Goal: Information Seeking & Learning: Check status

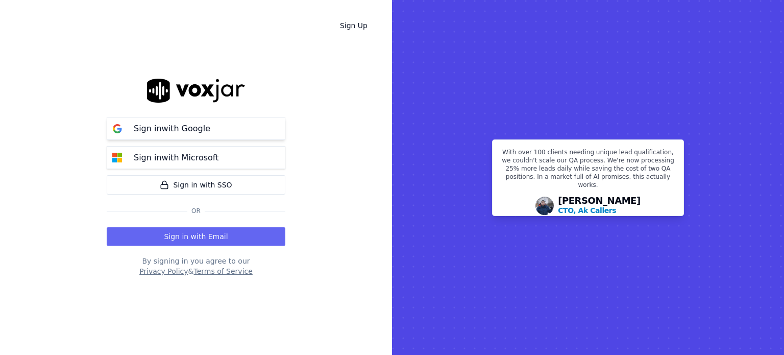
click at [185, 128] on p "Sign in with Google" at bounding box center [172, 128] width 77 height 12
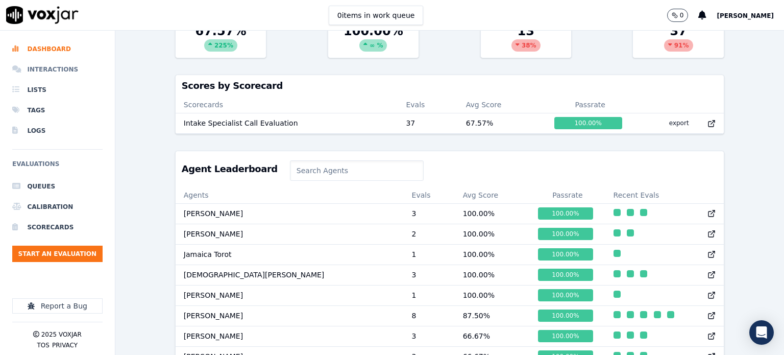
click at [62, 67] on li "Interactions" at bounding box center [57, 69] width 90 height 20
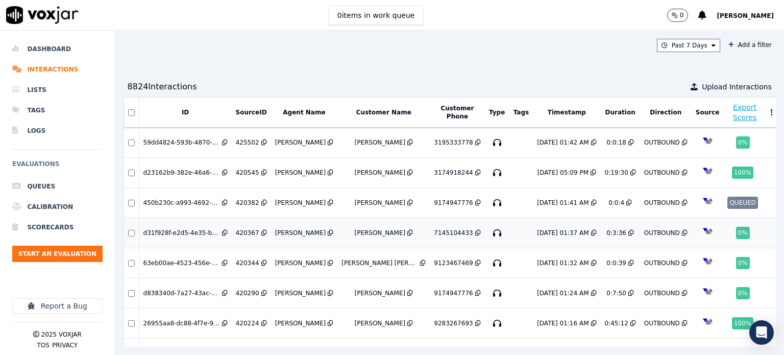
scroll to position [51, 0]
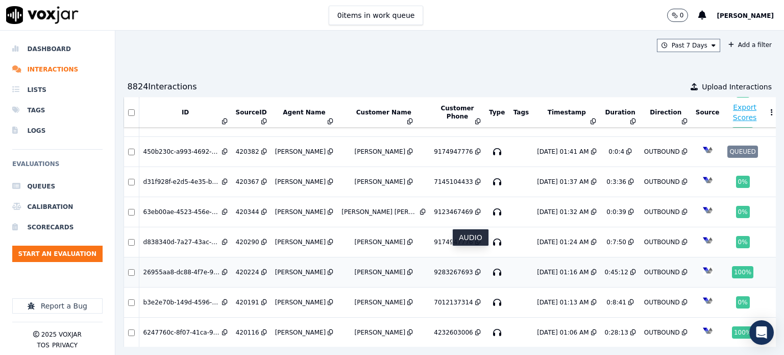
click at [489, 264] on icon "button" at bounding box center [497, 272] width 16 height 16
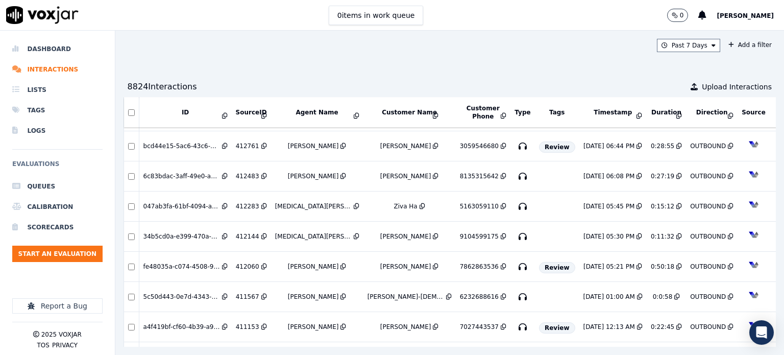
scroll to position [1573, 0]
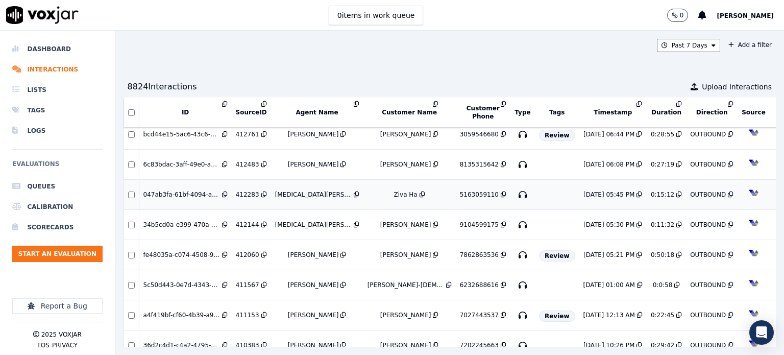
click at [293, 190] on div "Yasmin Sandoval" at bounding box center [313, 194] width 77 height 8
click at [57, 51] on li "Dashboard" at bounding box center [57, 49] width 90 height 20
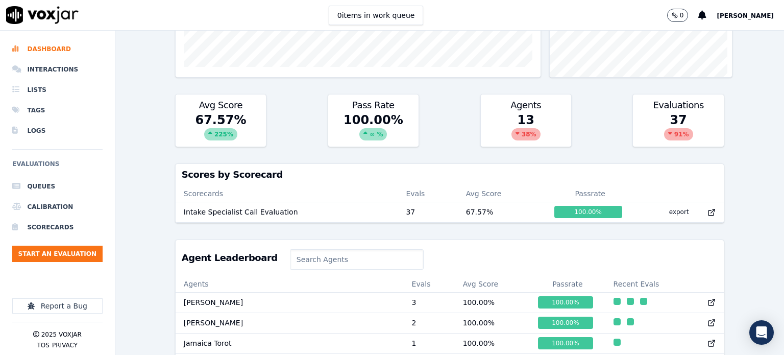
scroll to position [255, 0]
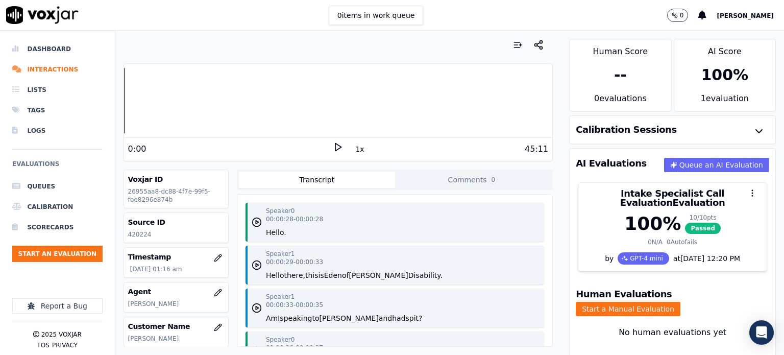
click at [333, 149] on icon at bounding box center [338, 147] width 10 height 10
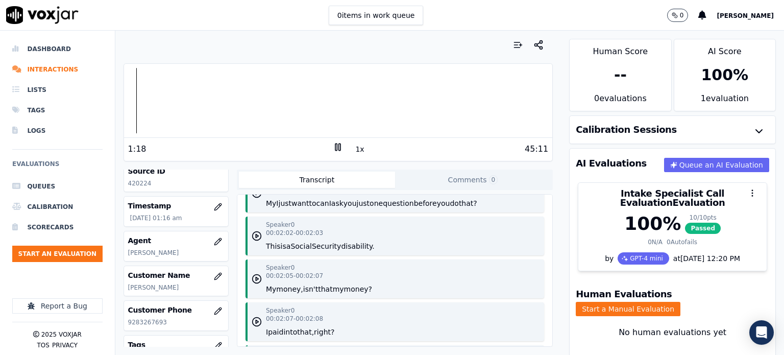
scroll to position [816, 0]
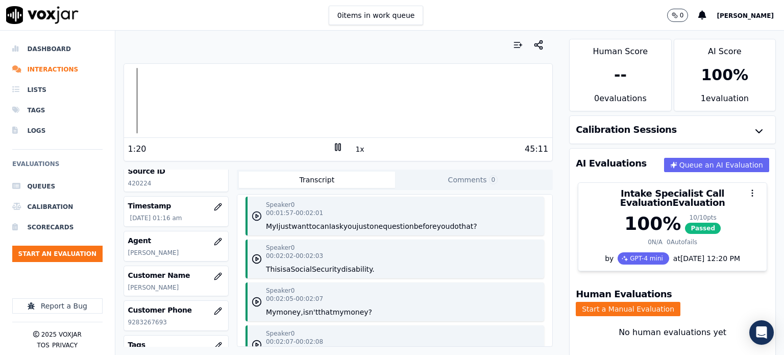
click at [255, 221] on icon "button" at bounding box center [257, 216] width 10 height 10
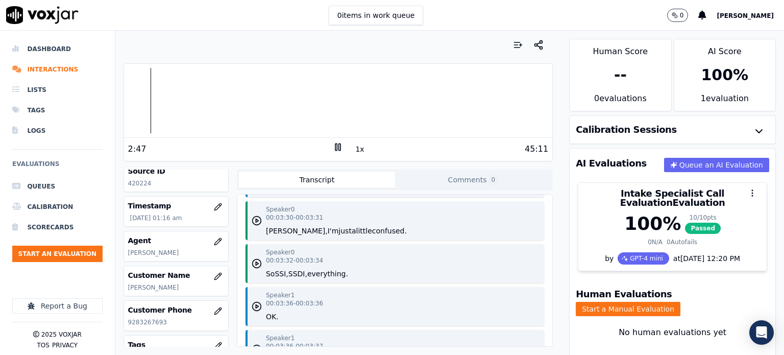
scroll to position [1582, 0]
click at [253, 224] on circle "button" at bounding box center [257, 220] width 9 height 9
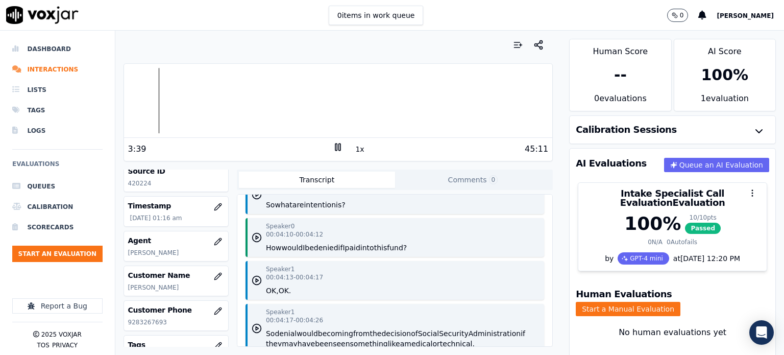
scroll to position [1939, 0]
click at [256, 238] on polygon "button" at bounding box center [257, 237] width 3 height 4
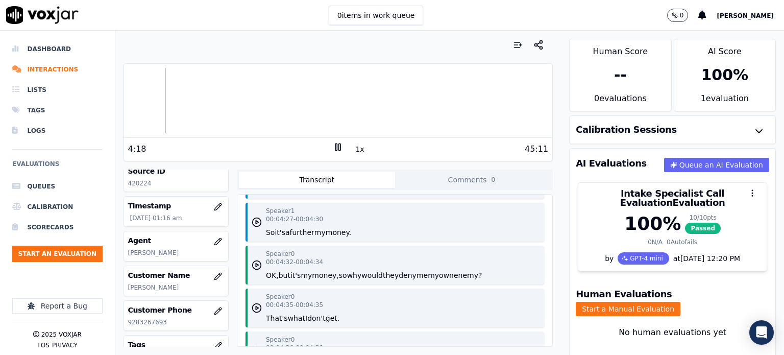
scroll to position [2143, 0]
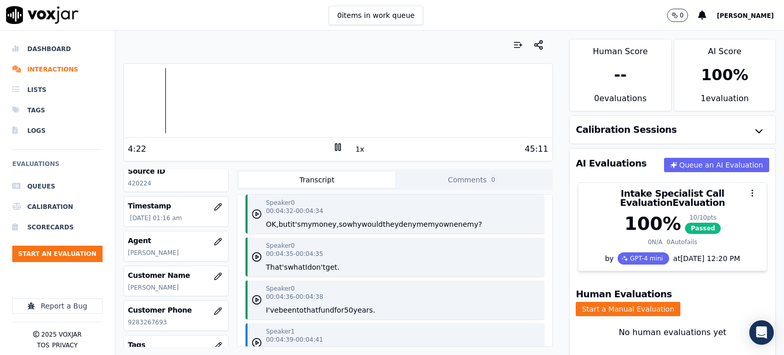
click at [256, 216] on polygon "button" at bounding box center [257, 214] width 3 height 4
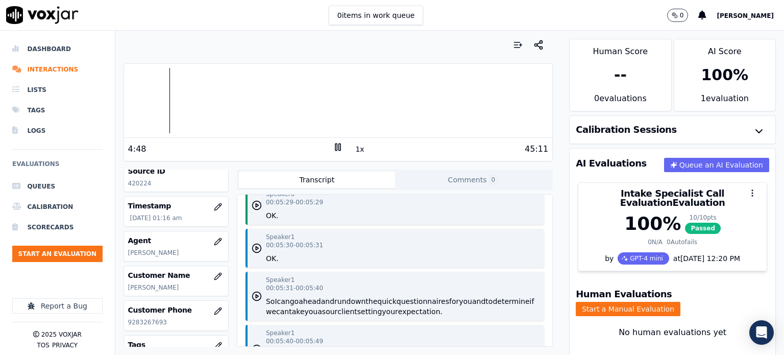
scroll to position [2704, 0]
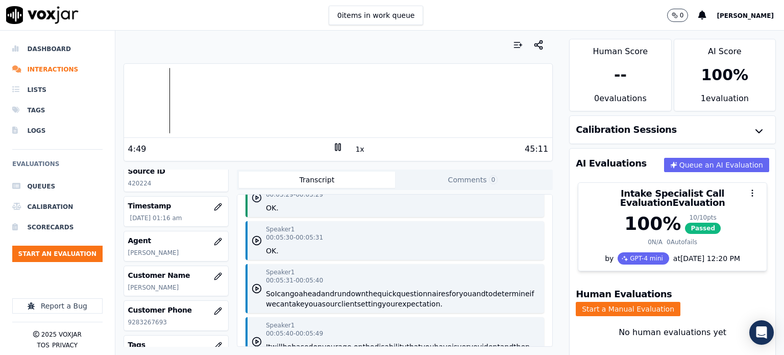
click at [254, 203] on icon "button" at bounding box center [257, 197] width 10 height 10
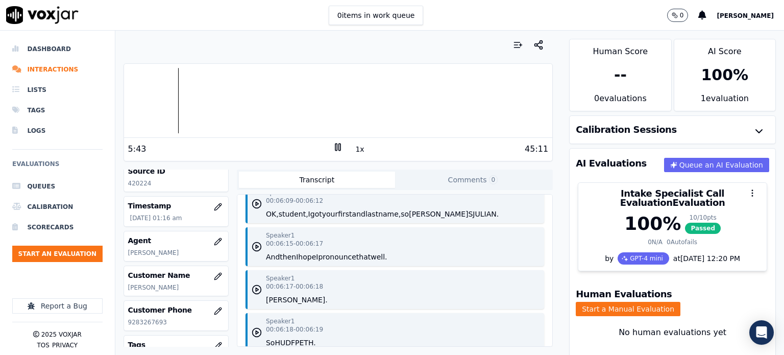
scroll to position [3112, 0]
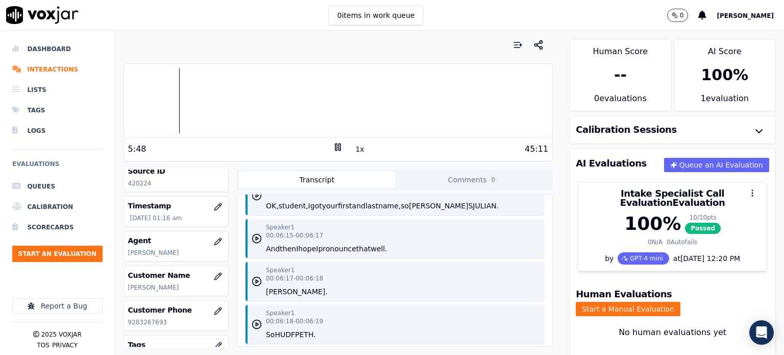
click at [256, 197] on polygon "button" at bounding box center [257, 196] width 3 height 4
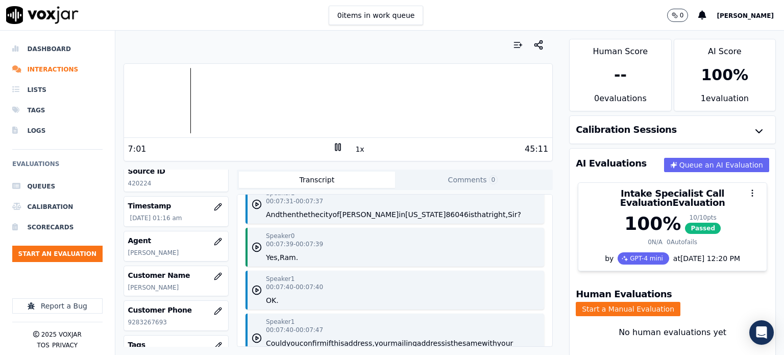
scroll to position [4184, 0]
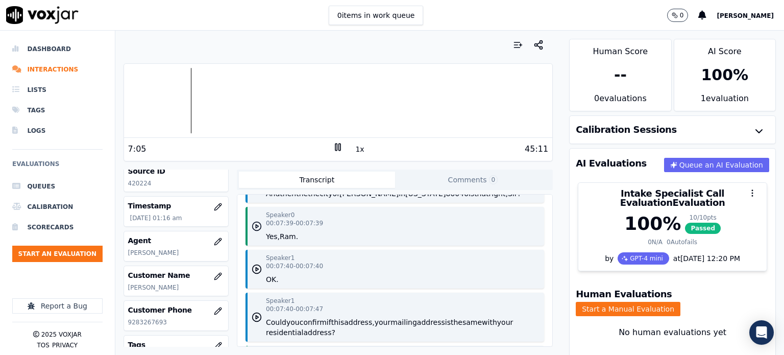
click at [257, 231] on icon "button" at bounding box center [257, 226] width 10 height 10
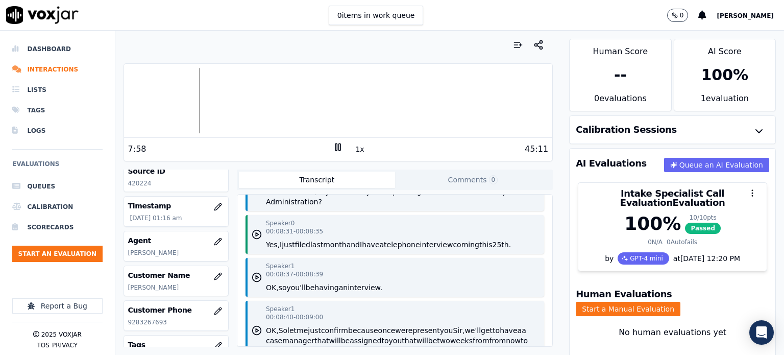
scroll to position [4847, 0]
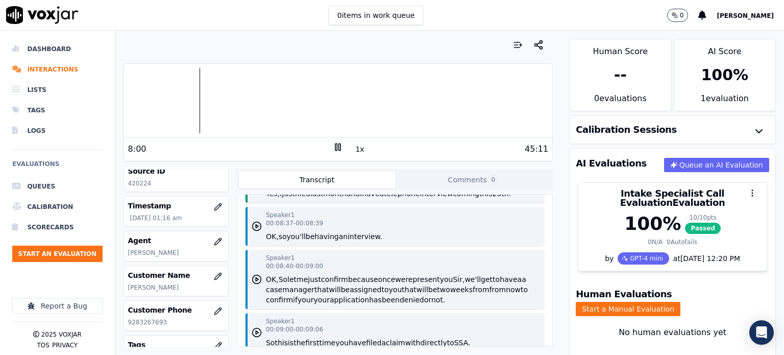
click at [256, 188] on icon "button" at bounding box center [257, 183] width 10 height 10
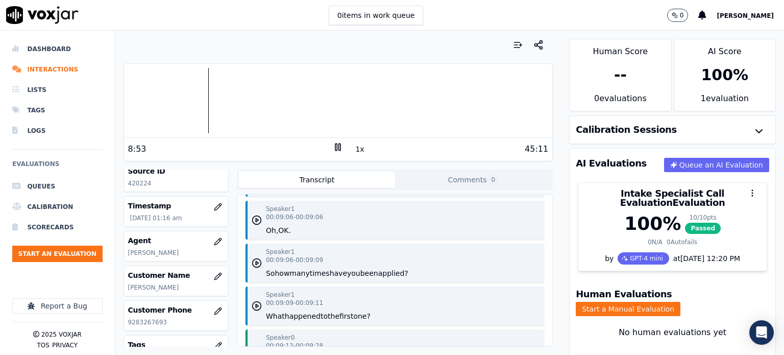
scroll to position [5000, 0]
click at [253, 184] on circle "button" at bounding box center [257, 179] width 9 height 9
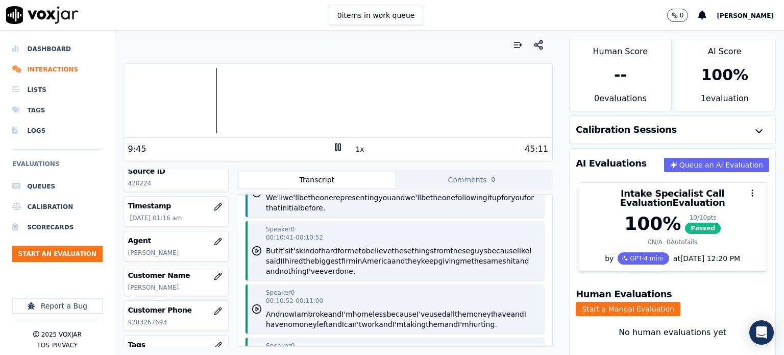
scroll to position [5816, 0]
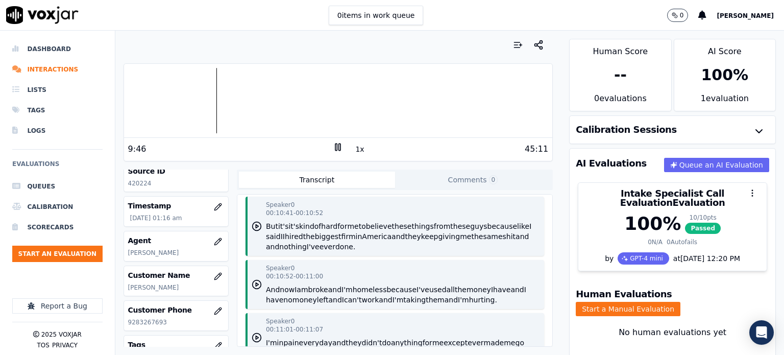
click at [362, 241] on button "in" at bounding box center [359, 236] width 7 height 10
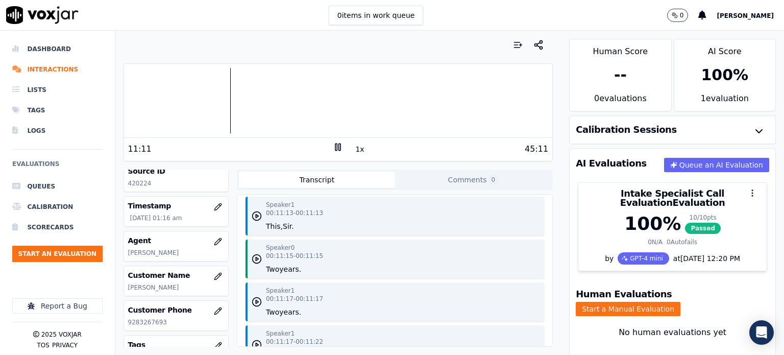
scroll to position [6122, 0]
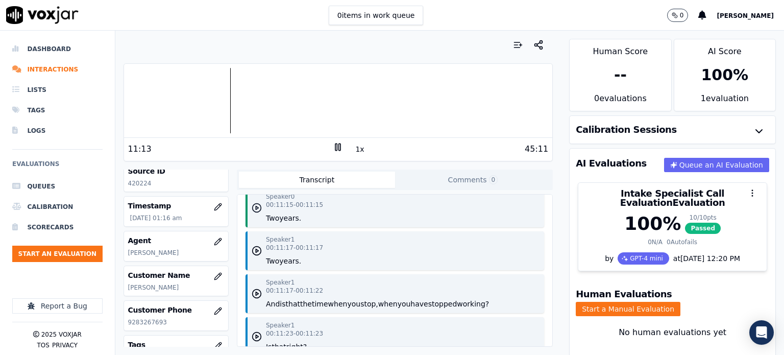
click at [253, 213] on icon "button" at bounding box center [257, 208] width 10 height 10
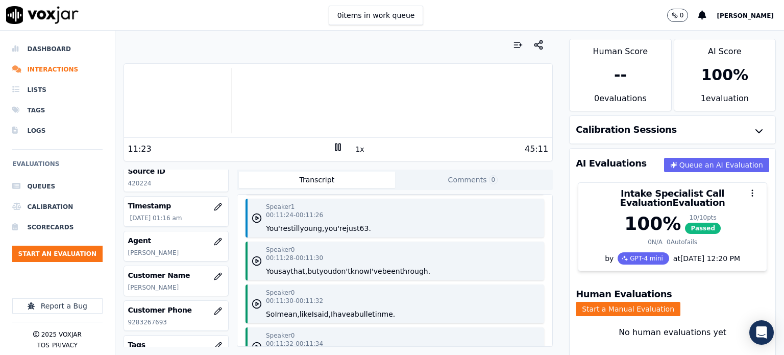
scroll to position [6378, 0]
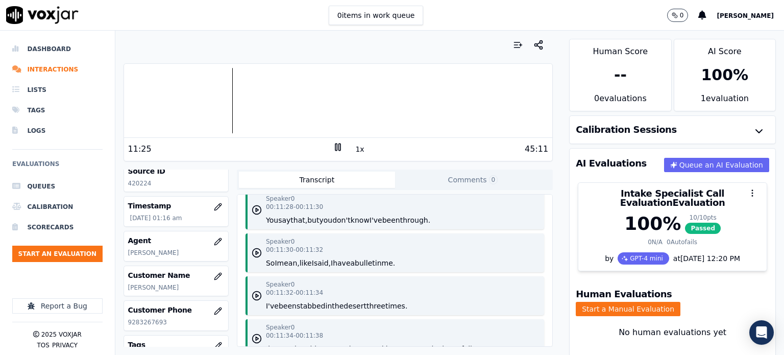
click at [390, 225] on button "been" at bounding box center [391, 220] width 18 height 10
click at [287, 182] on button "still" at bounding box center [293, 177] width 12 height 10
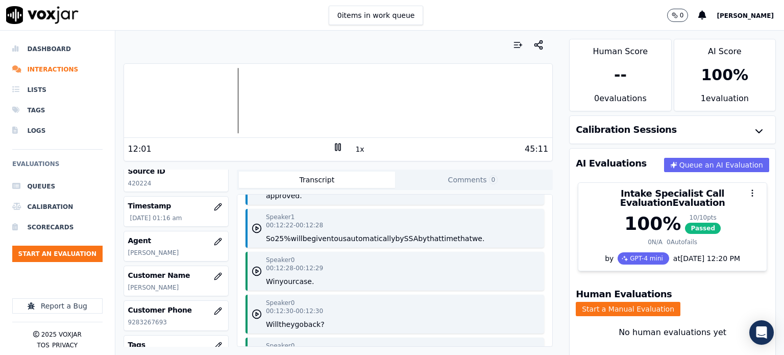
scroll to position [7041, 0]
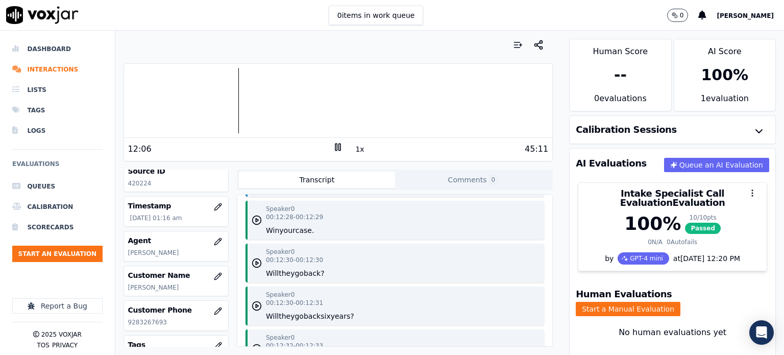
click at [254, 182] on icon "button" at bounding box center [257, 177] width 10 height 10
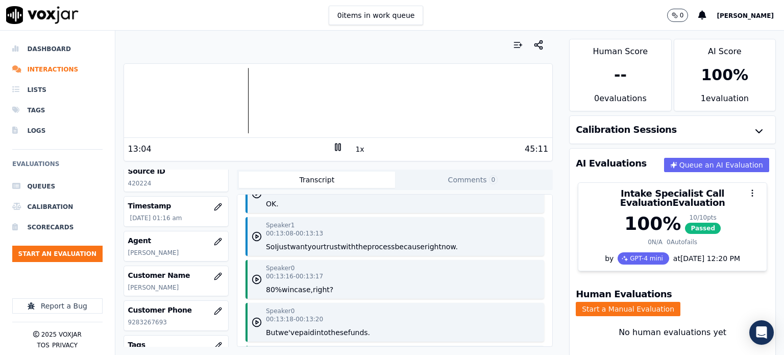
scroll to position [7653, 0]
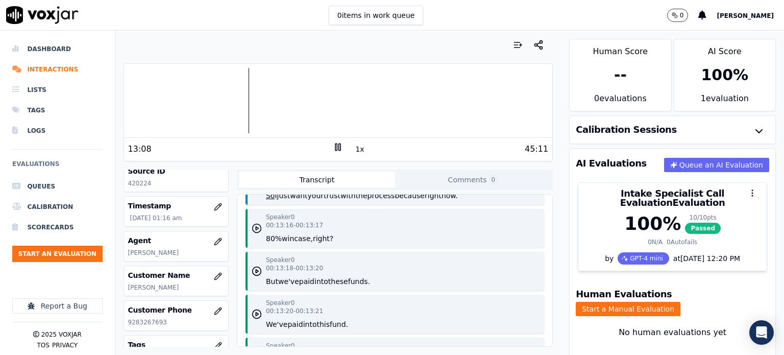
click at [257, 233] on circle "button" at bounding box center [257, 228] width 9 height 9
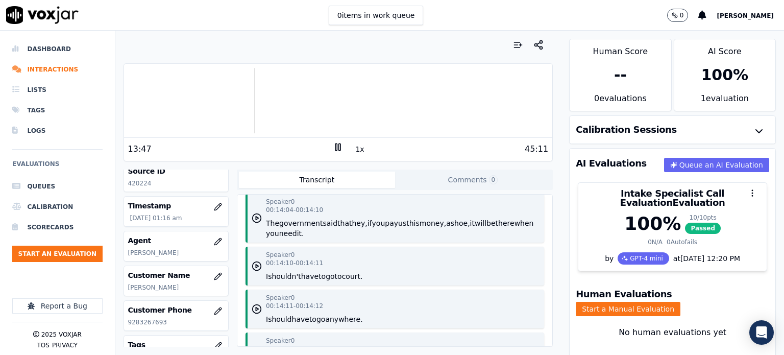
scroll to position [8520, 0]
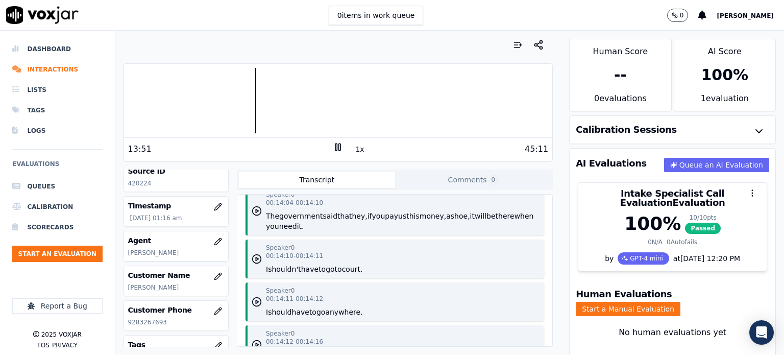
click at [398, 221] on button "us" at bounding box center [402, 216] width 8 height 10
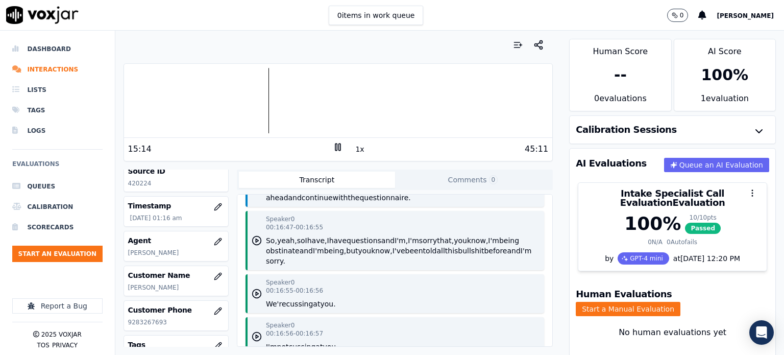
scroll to position [10255, 0]
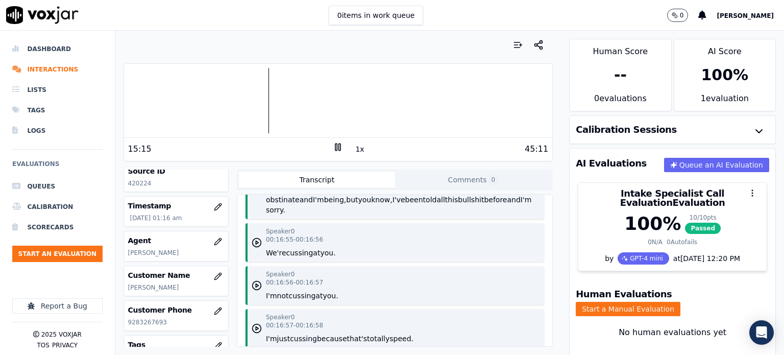
click at [437, 205] on button "told" at bounding box center [430, 199] width 14 height 10
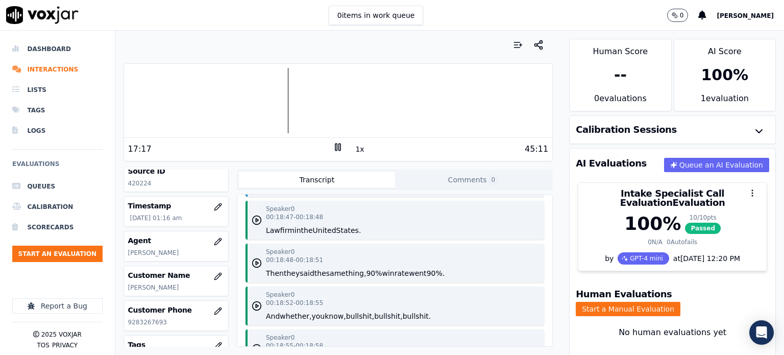
scroll to position [11327, 0]
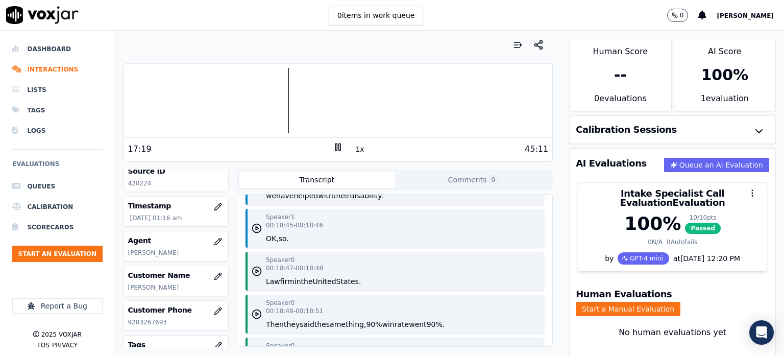
click at [412, 190] on button "check" at bounding box center [409, 185] width 21 height 10
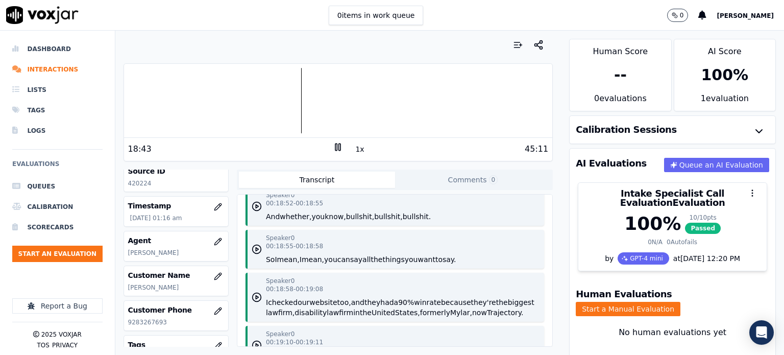
scroll to position [11480, 0]
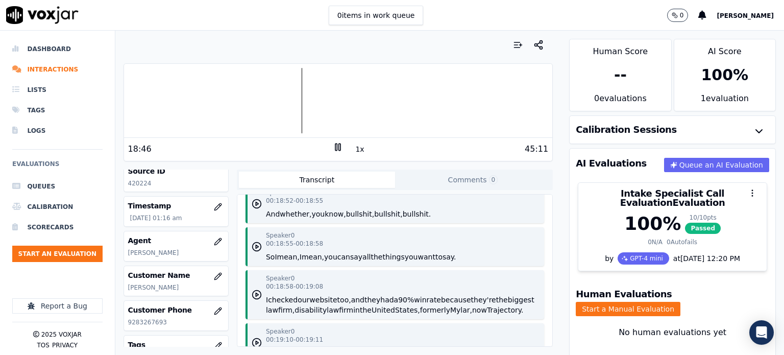
click at [376, 176] on button "90%" at bounding box center [374, 171] width 16 height 10
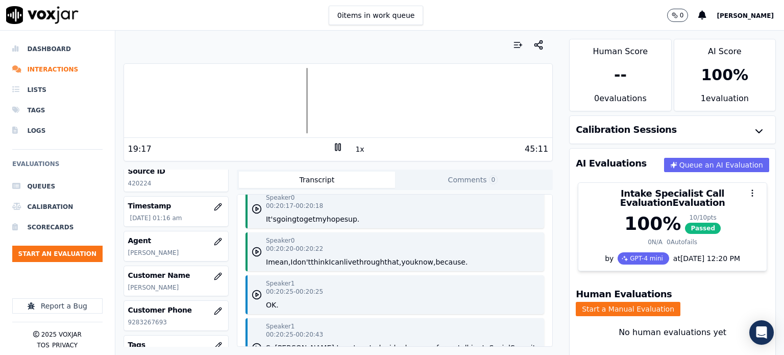
scroll to position [12449, 0]
click at [398, 180] on button "more" at bounding box center [393, 175] width 18 height 10
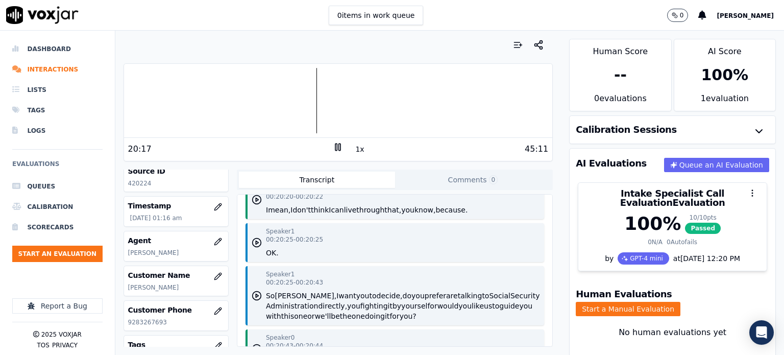
click at [398, 176] on div "Speaker 0 00:20:17 - 00:20:18 It's going to get my hopes up." at bounding box center [394, 156] width 298 height 39
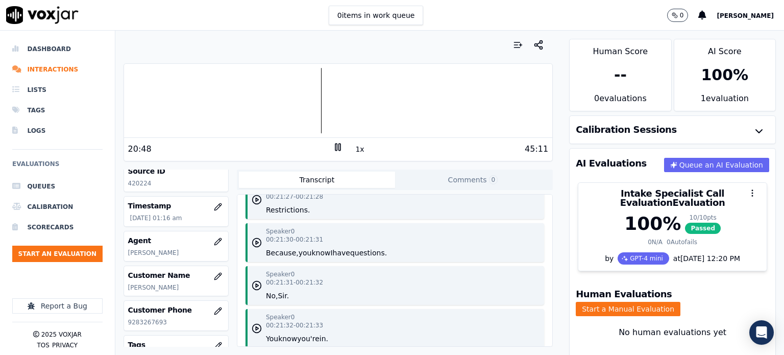
scroll to position [13112, 0]
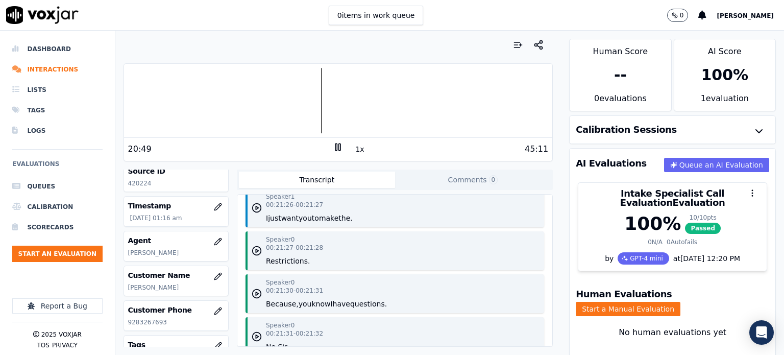
click at [422, 137] on button "but" at bounding box center [428, 132] width 12 height 10
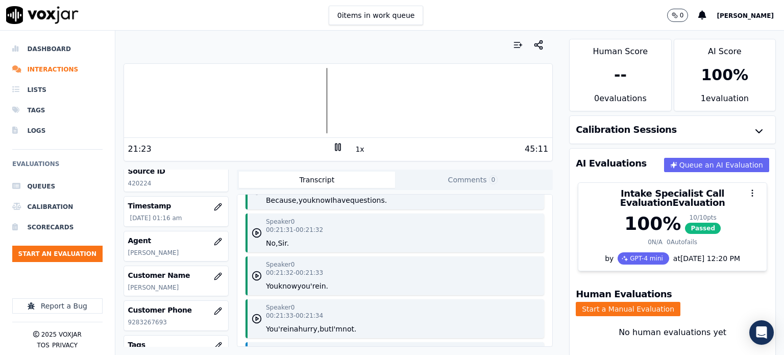
scroll to position [13214, 0]
click at [367, 168] on div "Speaker 0 00:21:27 - 00:21:28 Restrictions." at bounding box center [394, 148] width 298 height 39
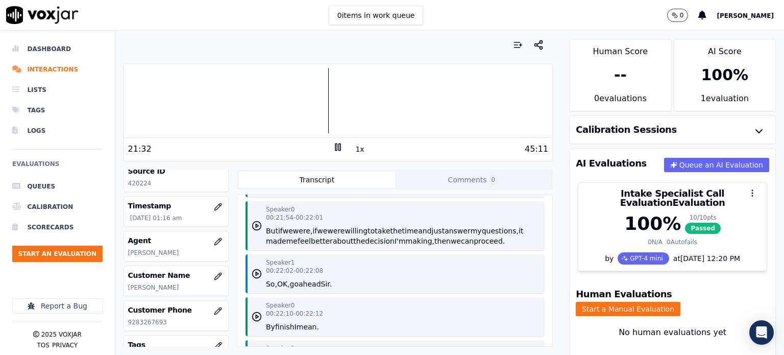
scroll to position [13571, 0]
click at [417, 149] on button "questions." at bounding box center [421, 144] width 37 height 10
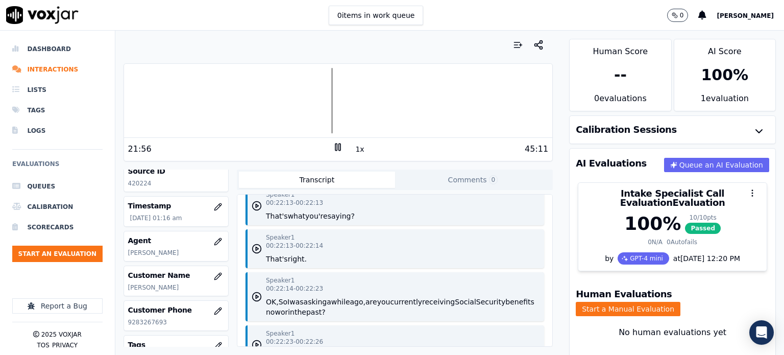
scroll to position [13776, 0]
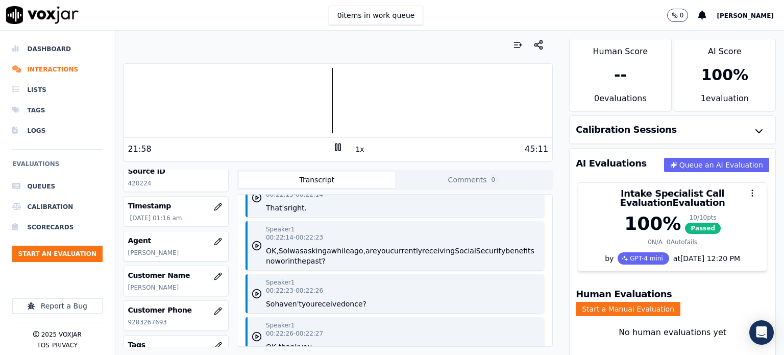
click at [322, 131] on div "Speaker 0 00:22:10 - 00:22:12 By finish I mean." at bounding box center [394, 111] width 298 height 39
click at [299, 127] on button "mean." at bounding box center [307, 122] width 22 height 10
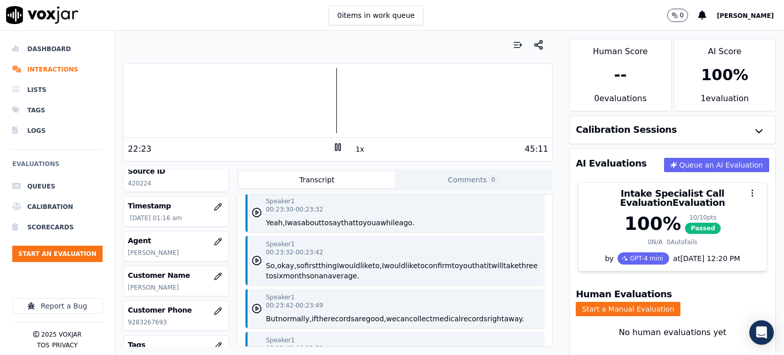
scroll to position [14541, 0]
click at [450, 131] on button "the" at bounding box center [445, 126] width 12 height 10
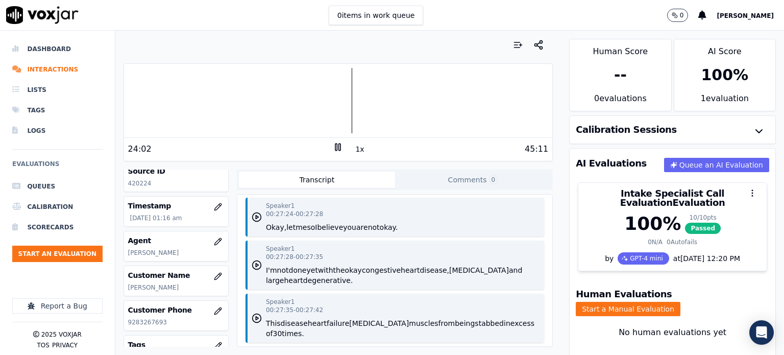
scroll to position [16633, 0]
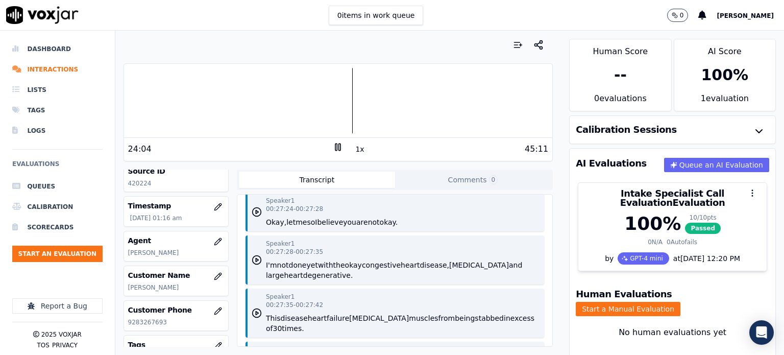
click at [314, 98] on button "trajectory." at bounding box center [306, 93] width 36 height 10
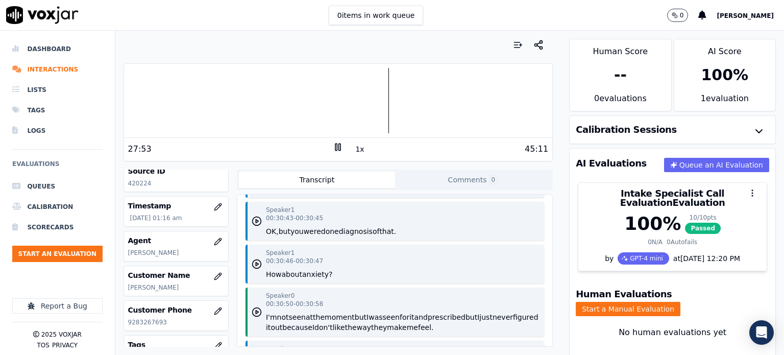
scroll to position [18724, 0]
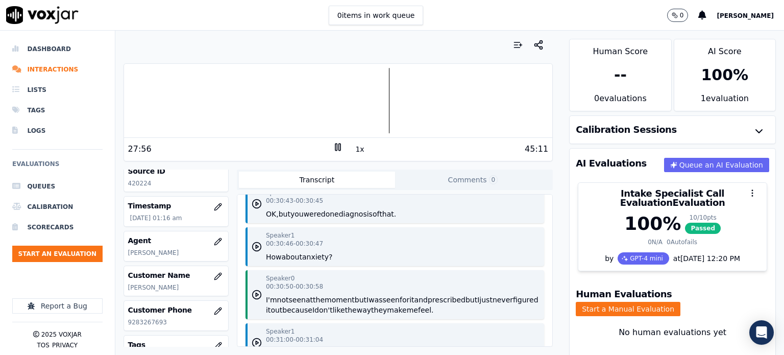
click at [257, 123] on icon "button" at bounding box center [257, 118] width 10 height 10
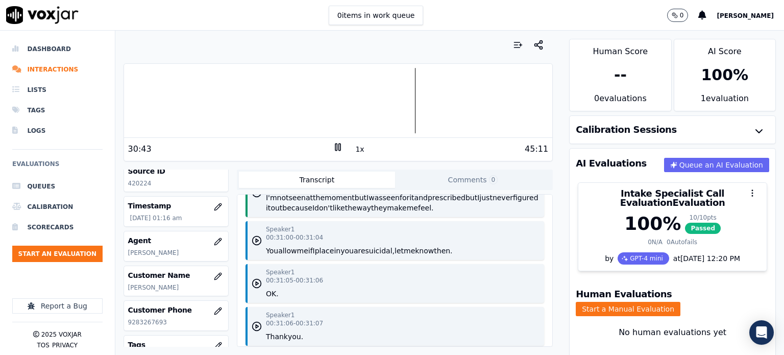
scroll to position [18929, 0]
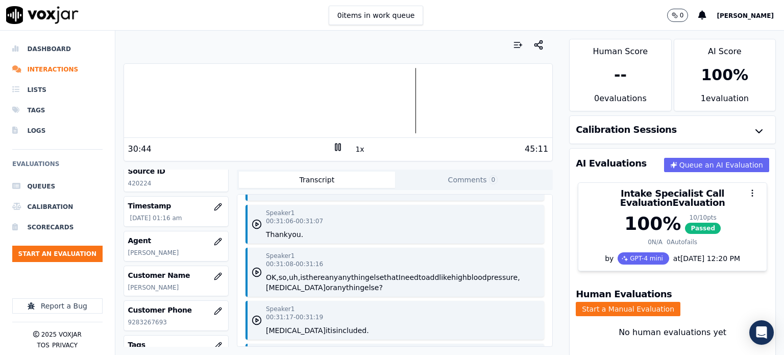
click at [353, 111] on p "I'm not seen at the moment but I was seen for it and prescribed but I just neve…" at bounding box center [403, 100] width 274 height 20
click at [256, 92] on polygon "button" at bounding box center [257, 91] width 3 height 4
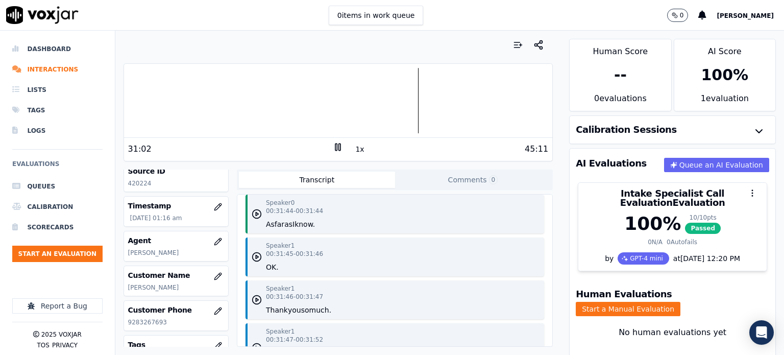
scroll to position [19388, 0]
click at [409, 101] on button "had" at bounding box center [410, 95] width 13 height 10
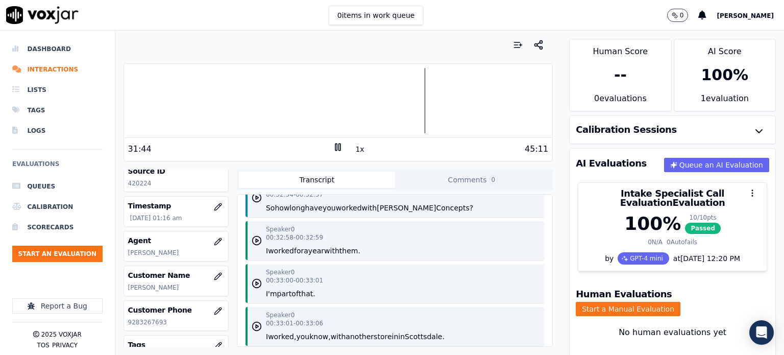
scroll to position [20561, 0]
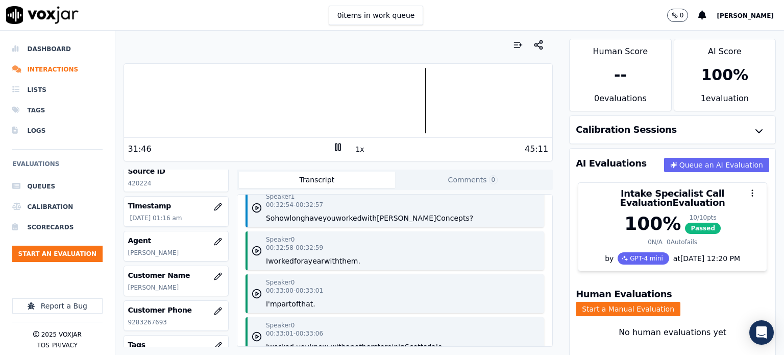
click at [410, 94] on button "that's" at bounding box center [420, 89] width 20 height 10
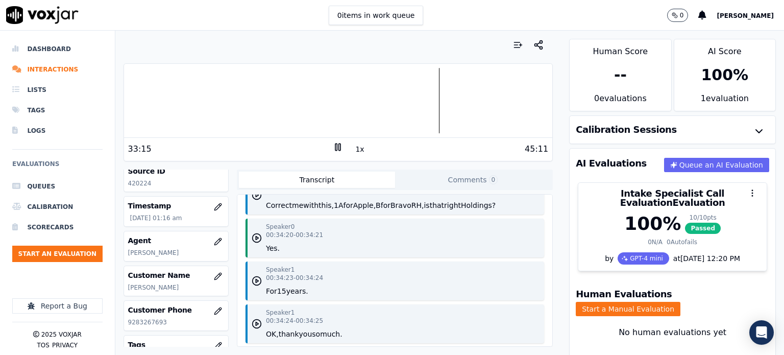
scroll to position [21633, 0]
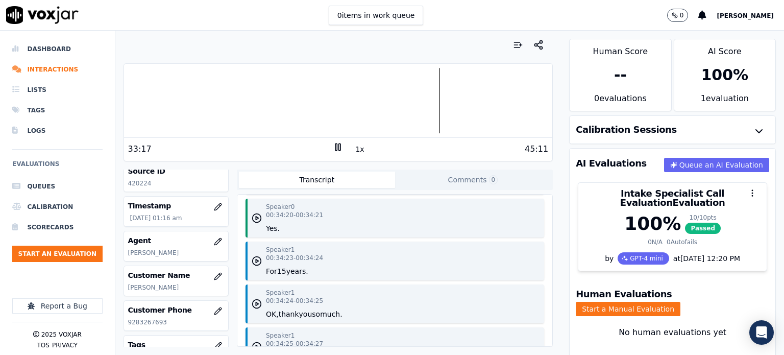
click at [434, 62] on button "years." at bounding box center [440, 57] width 22 height 10
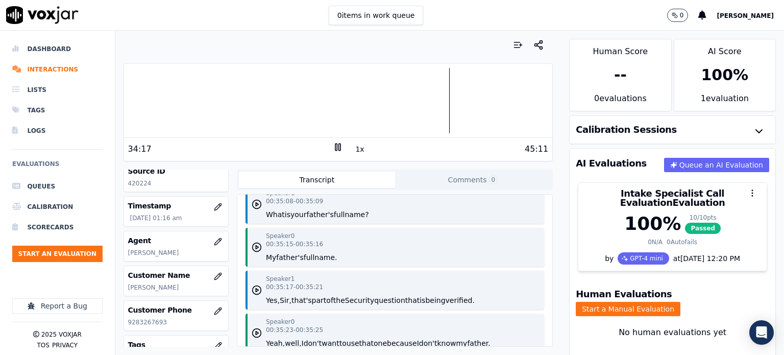
scroll to position [22143, 0]
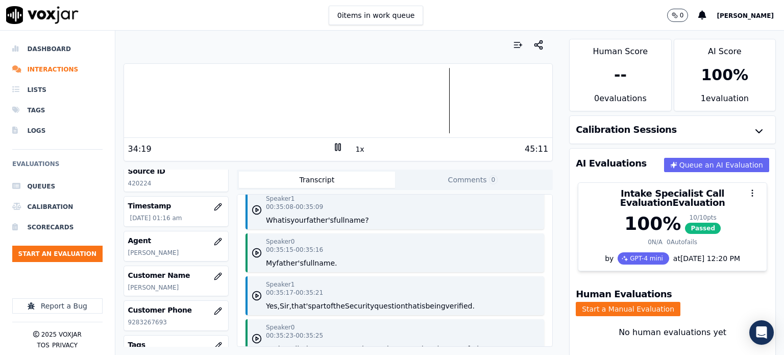
click at [405, 86] on button "work" at bounding box center [406, 81] width 17 height 10
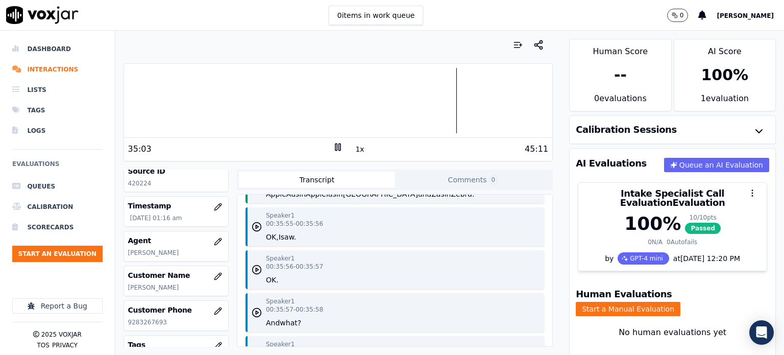
scroll to position [22602, 0]
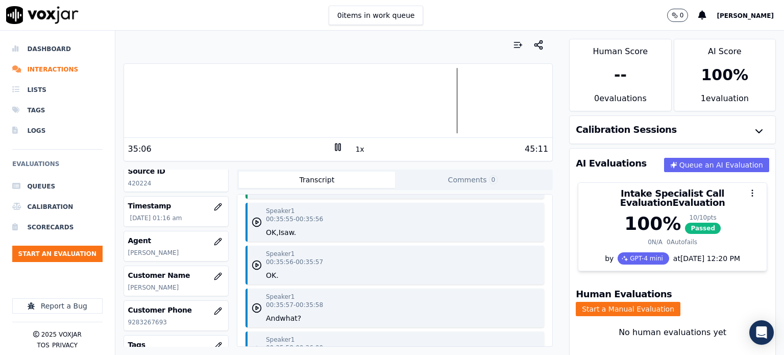
click at [254, 98] on icon "button" at bounding box center [257, 93] width 10 height 10
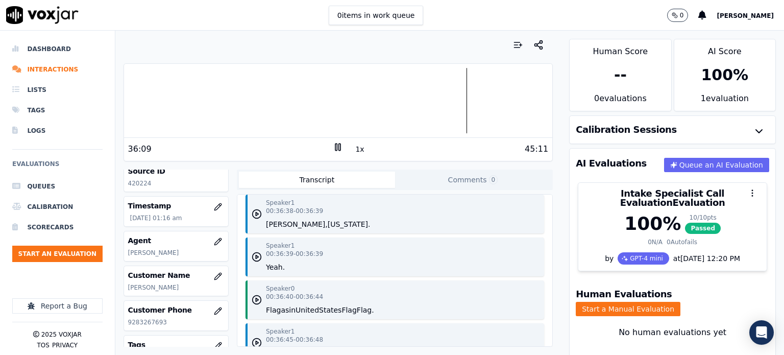
scroll to position [23418, 0]
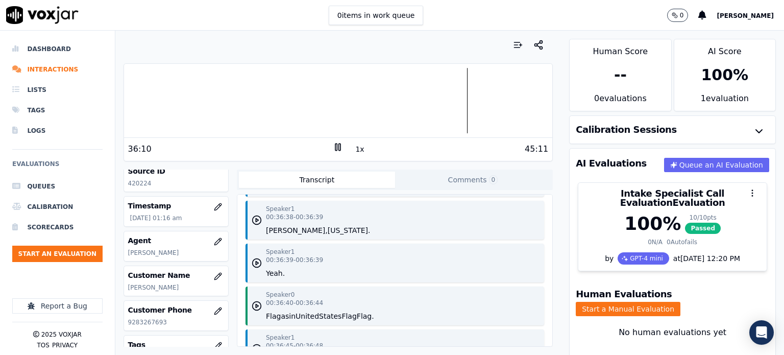
click at [287, 107] on button "Blacks." at bounding box center [292, 101] width 26 height 10
click at [298, 64] on div "Speaker 0 00:36:30 - 00:36:30 Arizona." at bounding box center [294, 48] width 57 height 31
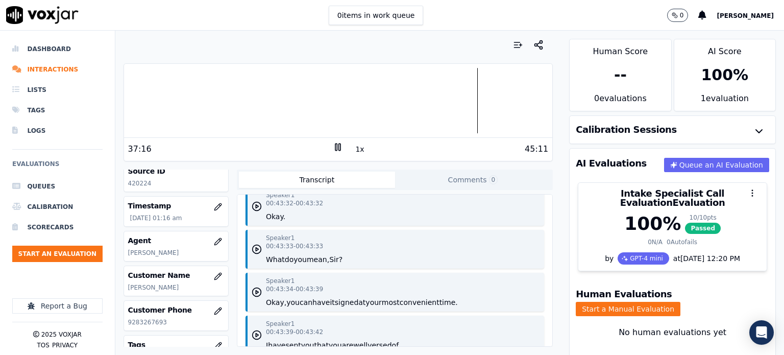
scroll to position [26990, 0]
click at [395, 92] on button "call" at bounding box center [397, 87] width 12 height 10
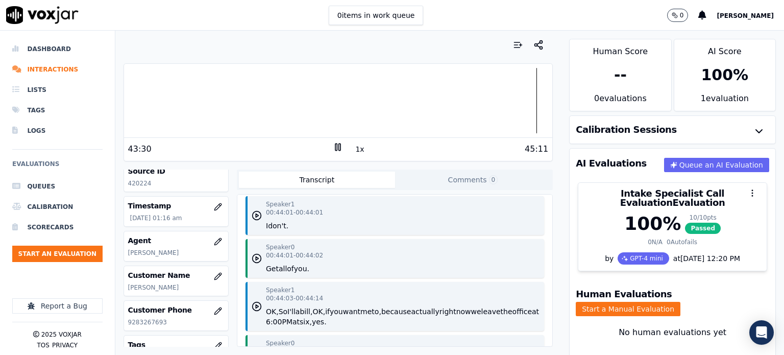
scroll to position [27398, 0]
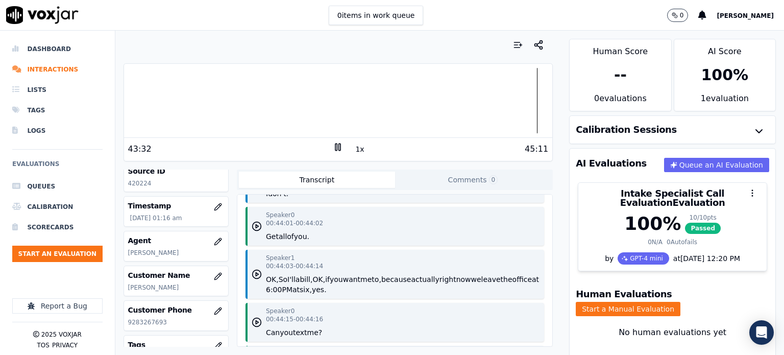
click at [347, 70] on button "assuresign.net." at bounding box center [344, 65] width 62 height 10
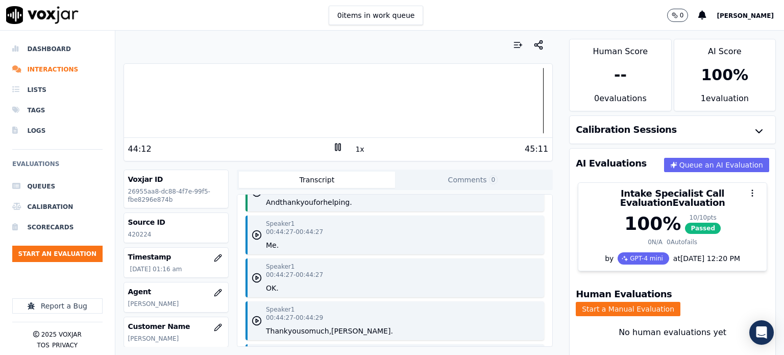
scroll to position [27763, 0]
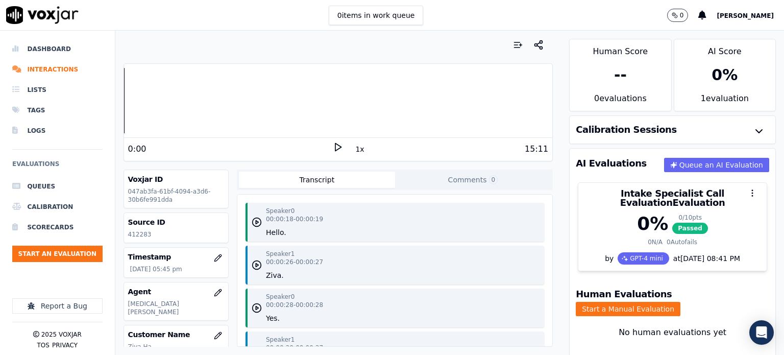
click at [333, 146] on icon at bounding box center [338, 147] width 10 height 10
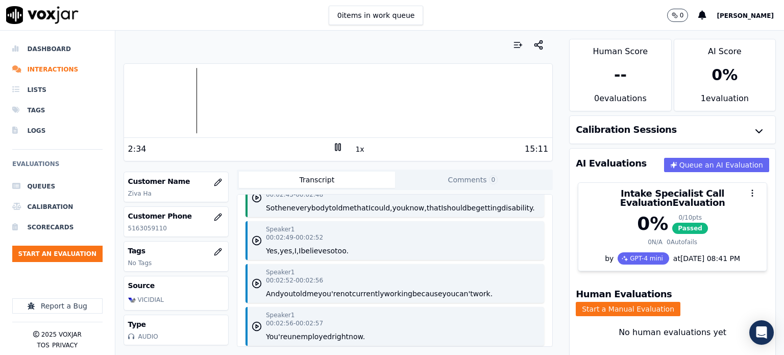
scroll to position [2092, 0]
click at [252, 203] on icon "button" at bounding box center [257, 197] width 10 height 10
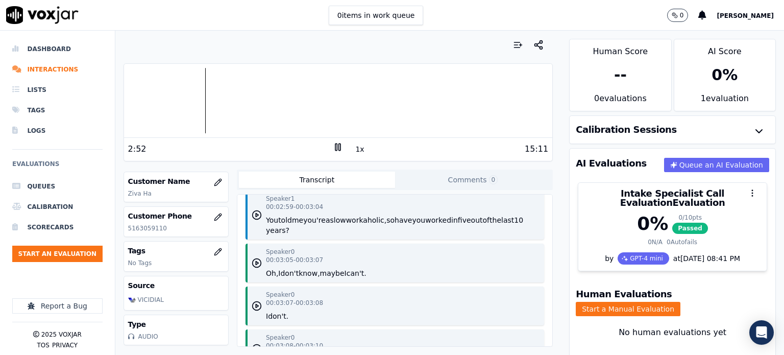
scroll to position [2296, 0]
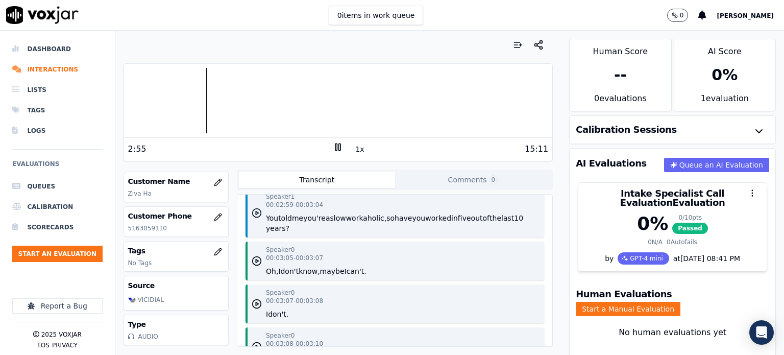
click at [256, 218] on icon "button" at bounding box center [257, 213] width 10 height 10
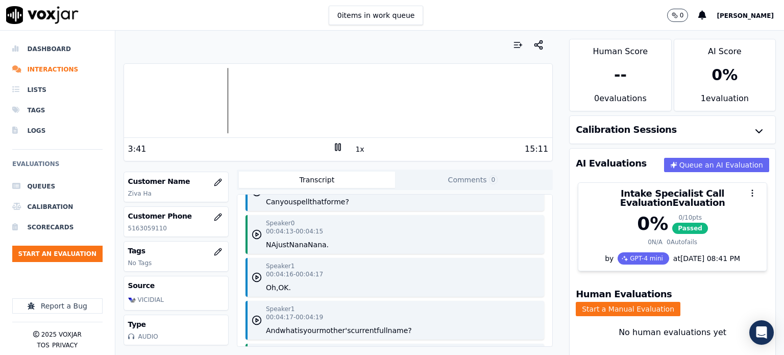
scroll to position [3520, 0]
click at [258, 241] on icon "button" at bounding box center [257, 236] width 10 height 10
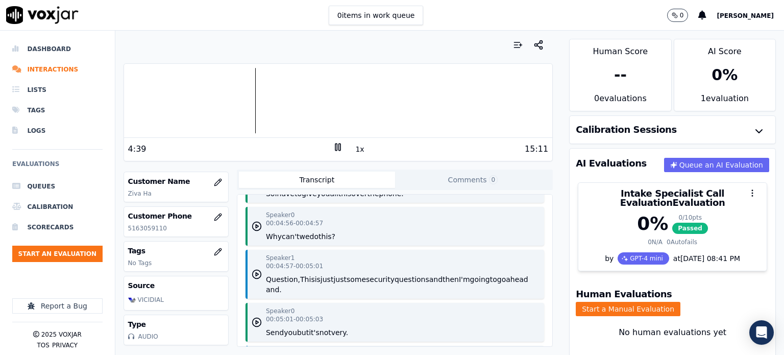
scroll to position [4133, 0]
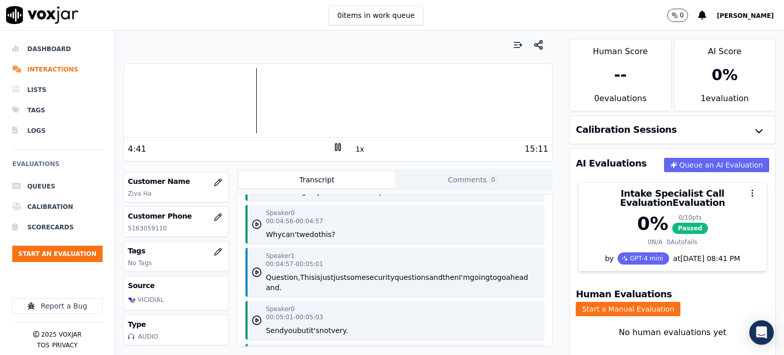
click at [258, 229] on circle "button" at bounding box center [257, 224] width 9 height 9
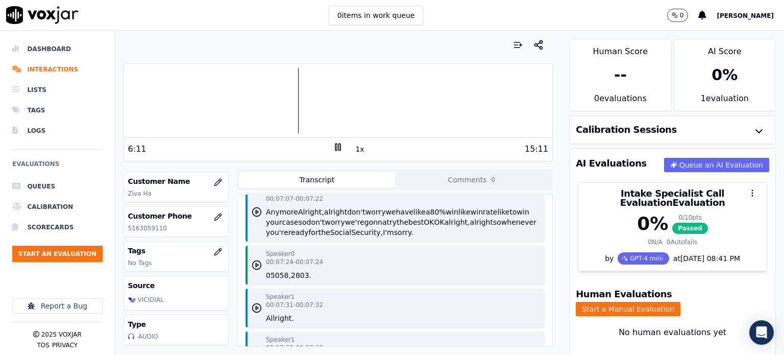
scroll to position [5867, 0]
click at [423, 225] on button "best" at bounding box center [415, 220] width 15 height 10
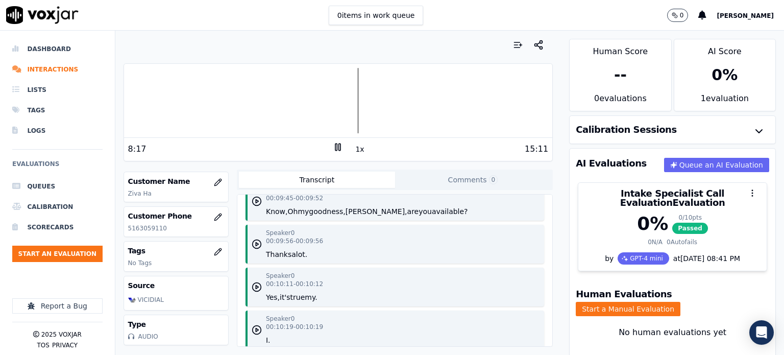
scroll to position [8163, 0]
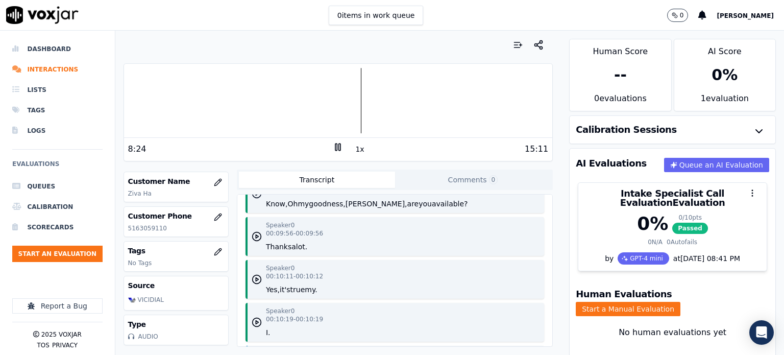
click at [253, 198] on icon "button" at bounding box center [257, 193] width 10 height 10
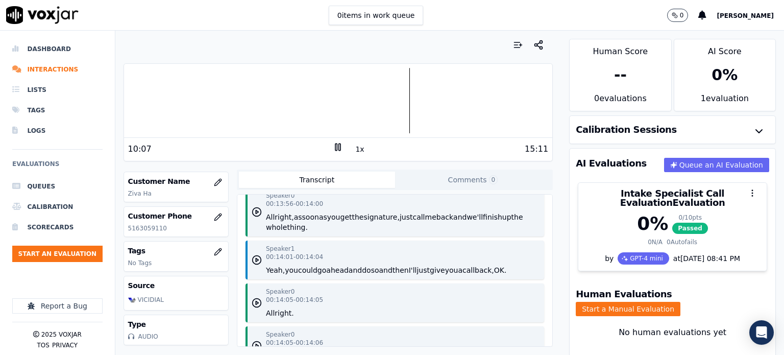
scroll to position [9745, 0]
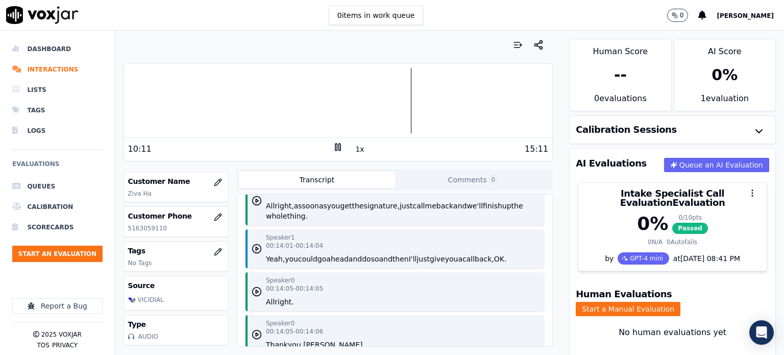
click at [391, 211] on button "signature," at bounding box center [381, 206] width 36 height 10
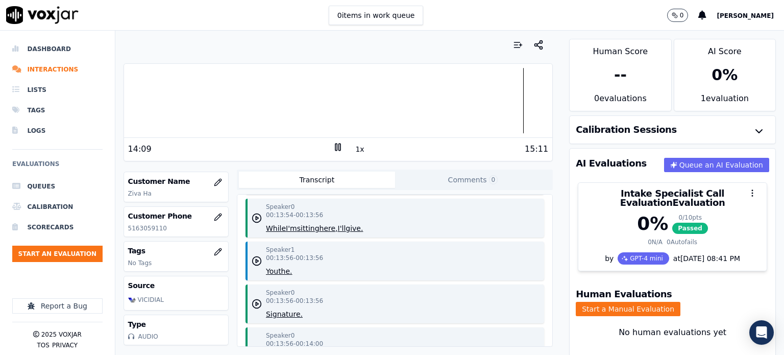
scroll to position [9587, 0]
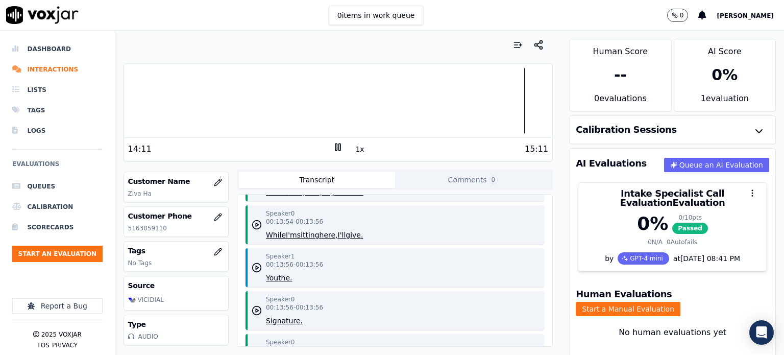
click at [429, 201] on div "Speaker 0 00:13:53 - 00:13:54 Ahead and yeah, I'll go ahead." at bounding box center [394, 181] width 298 height 39
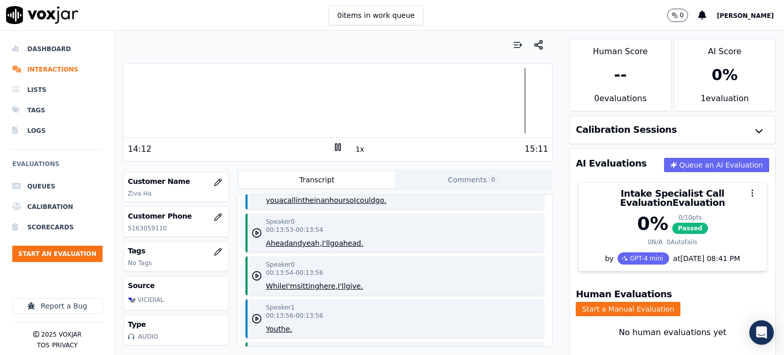
click at [423, 195] on button "the" at bounding box center [421, 190] width 12 height 10
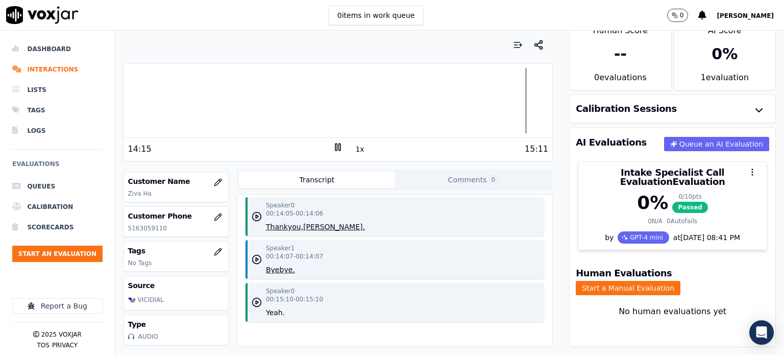
scroll to position [9944, 0]
click at [35, 89] on li "Lists" at bounding box center [57, 90] width 90 height 20
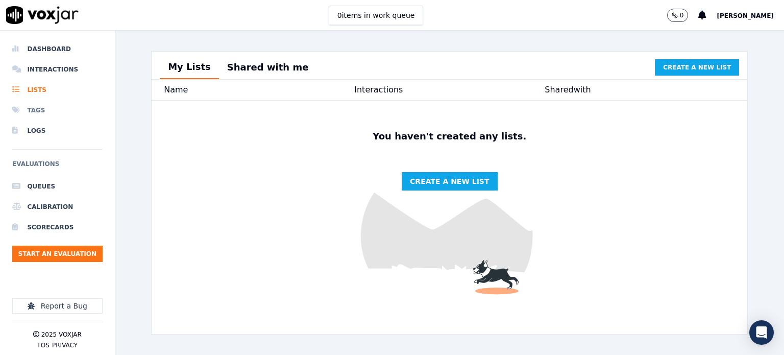
click at [45, 109] on li "Tags" at bounding box center [57, 110] width 90 height 20
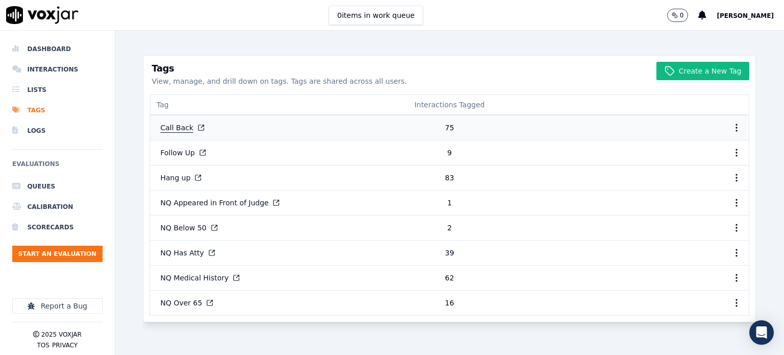
click at [175, 128] on button "Call Back" at bounding box center [182, 127] width 61 height 18
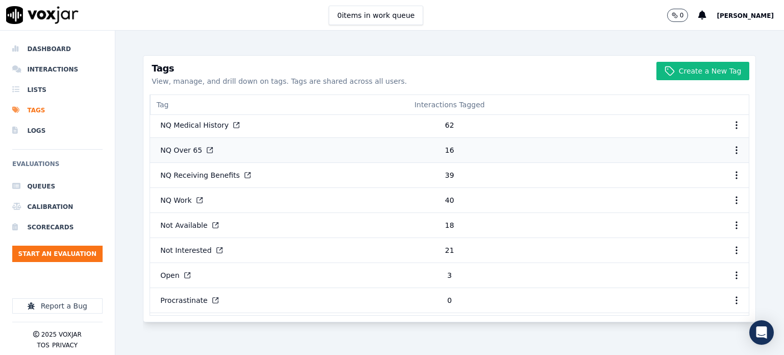
scroll to position [153, 0]
click at [204, 178] on button "NQ Receiving Benefits" at bounding box center [205, 174] width 107 height 18
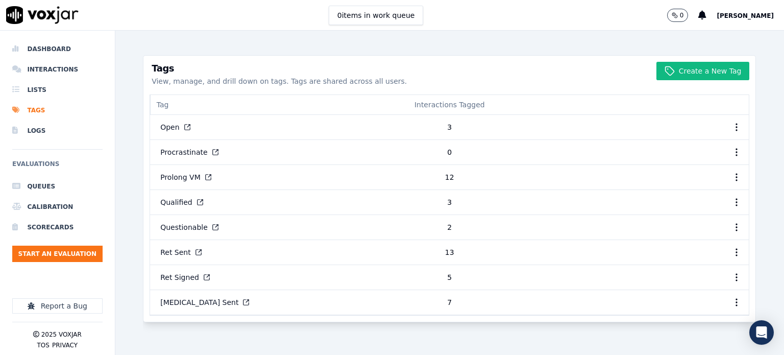
scroll to position [306, 0]
click at [180, 169] on button "Prolong VM" at bounding box center [186, 177] width 68 height 18
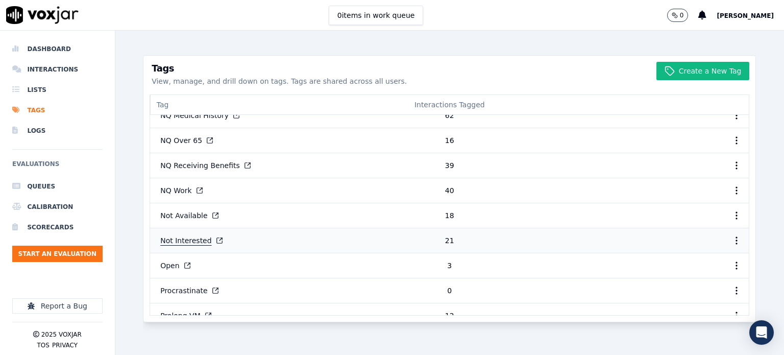
scroll to position [160, 0]
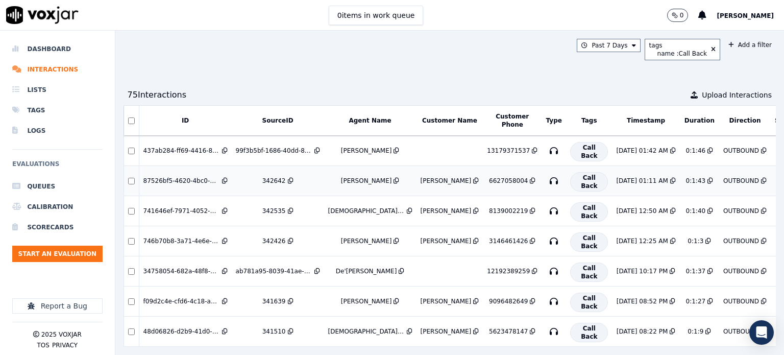
click at [489, 179] on div "6627058004" at bounding box center [508, 181] width 39 height 8
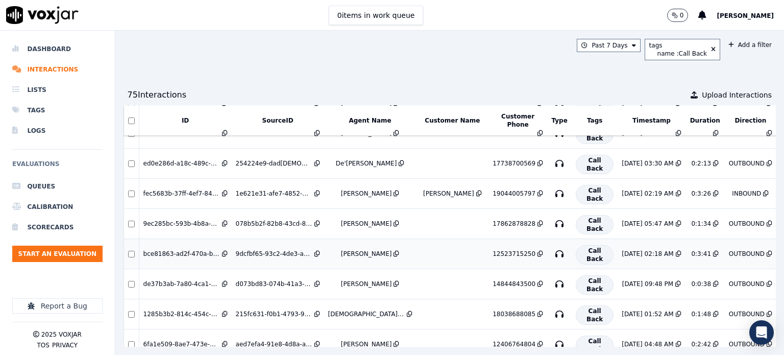
scroll to position [508, 0]
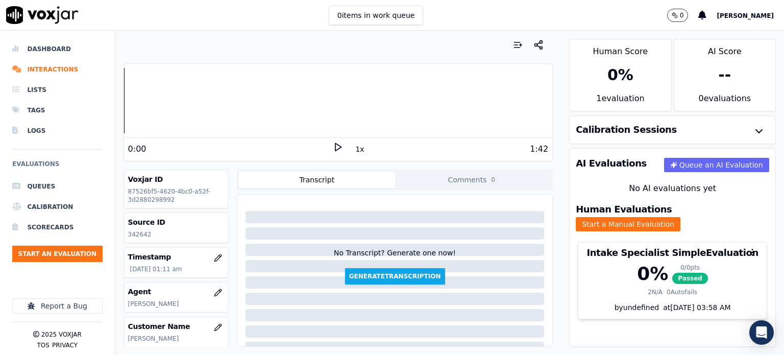
click at [337, 144] on icon at bounding box center [338, 147] width 10 height 10
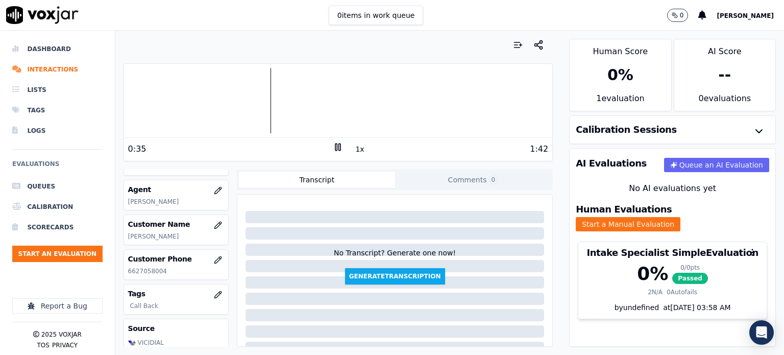
scroll to position [102, 0]
click at [394, 98] on div at bounding box center [338, 100] width 429 height 65
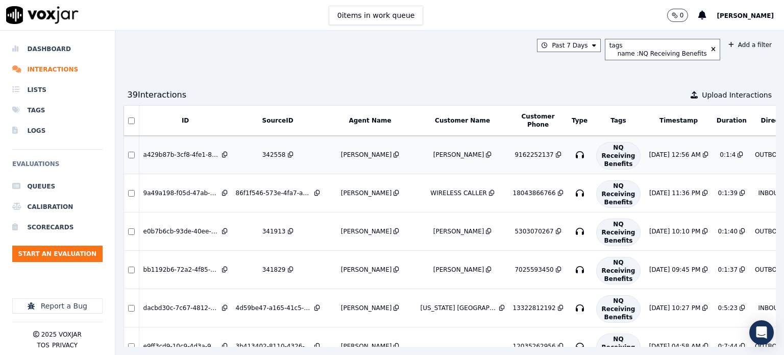
click at [514, 155] on div "9162252137" at bounding box center [533, 155] width 39 height 8
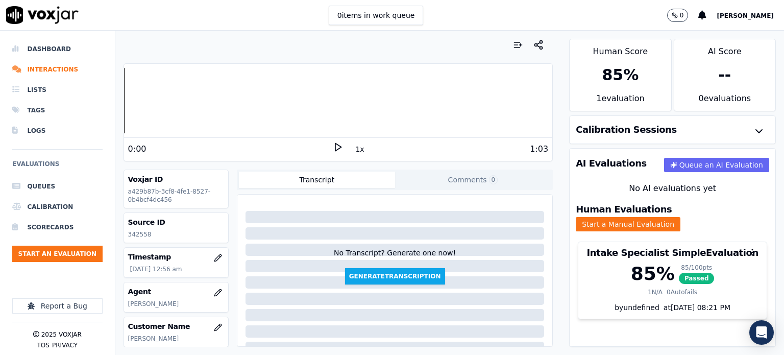
click at [333, 146] on icon at bounding box center [338, 147] width 10 height 10
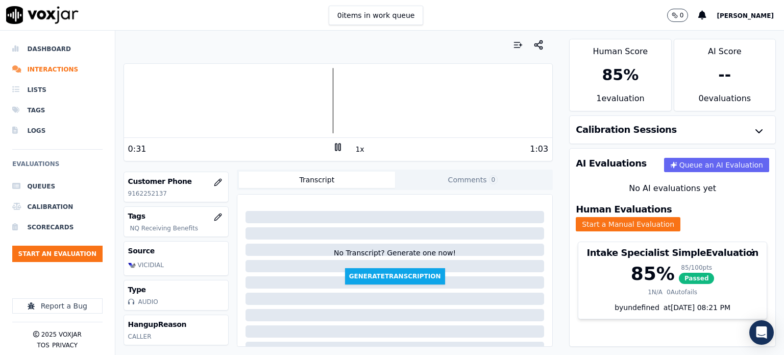
scroll to position [204, 0]
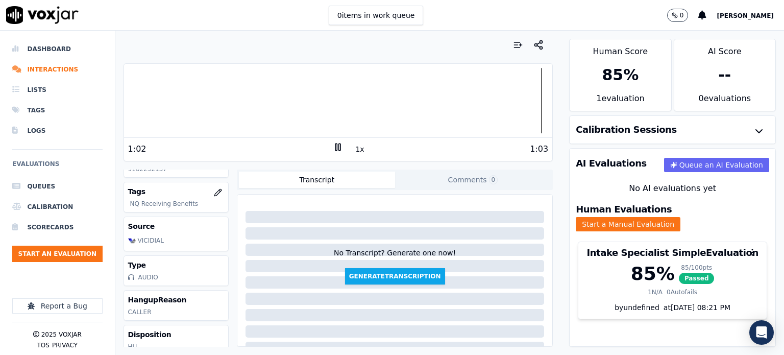
click at [342, 97] on div at bounding box center [338, 100] width 429 height 65
click at [333, 98] on div at bounding box center [338, 100] width 429 height 65
click at [326, 104] on div at bounding box center [338, 100] width 429 height 65
click at [355, 99] on div at bounding box center [338, 100] width 429 height 65
click at [333, 98] on div at bounding box center [338, 100] width 429 height 65
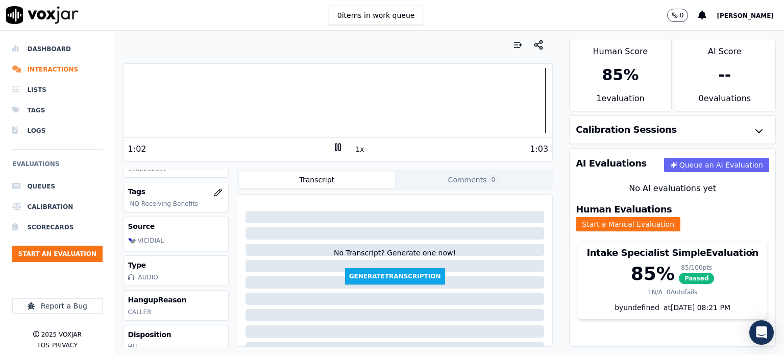
click at [414, 99] on div at bounding box center [338, 100] width 429 height 65
click at [394, 101] on div at bounding box center [338, 100] width 429 height 65
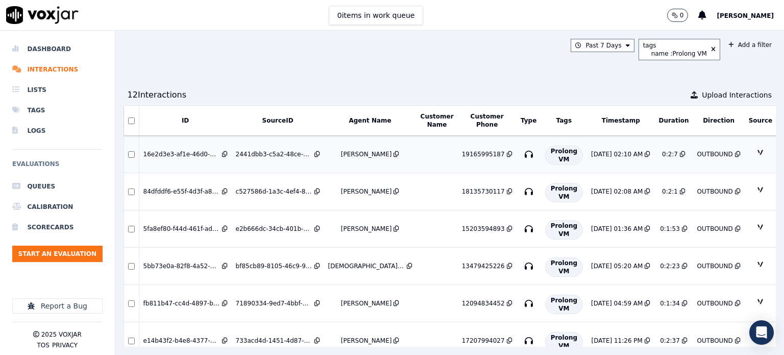
click at [591, 153] on div "[DATE] 02:10 AM" at bounding box center [617, 154] width 52 height 8
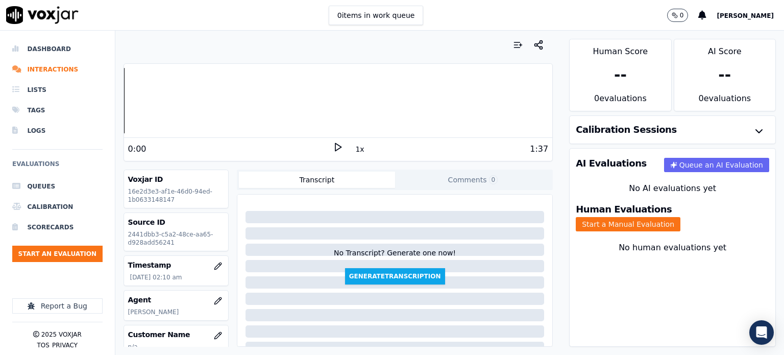
click at [335, 145] on icon at bounding box center [338, 147] width 10 height 10
